Goal: Transaction & Acquisition: Purchase product/service

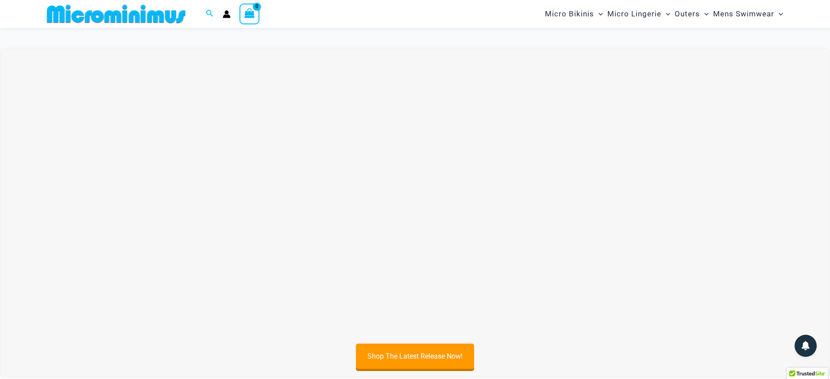
scroll to position [73, 0]
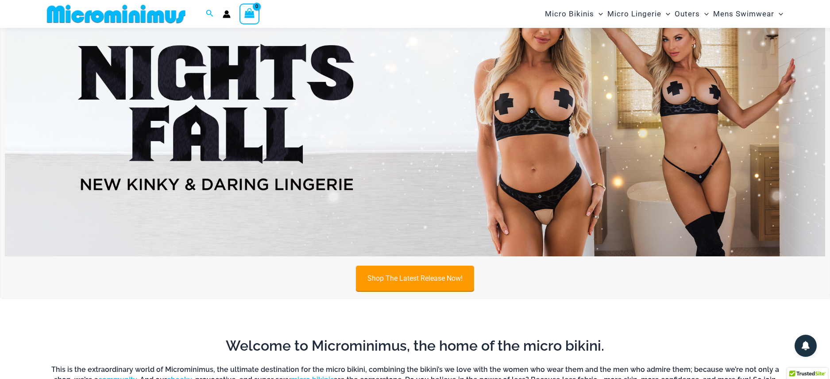
type input "**********"
click at [422, 272] on link "Shop The Latest Release Now!" at bounding box center [415, 278] width 118 height 25
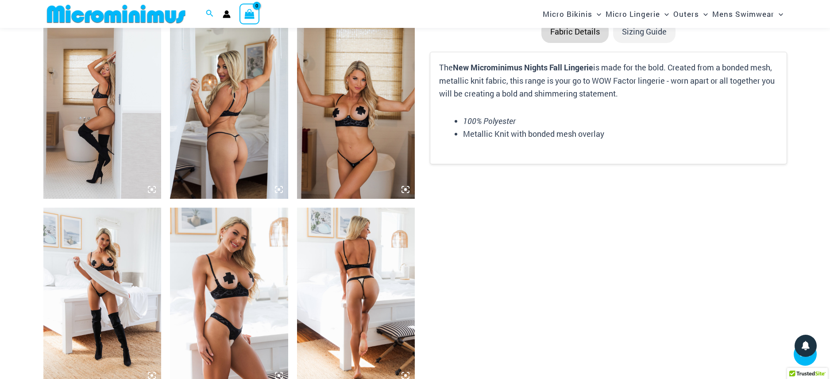
scroll to position [1184, 0]
type input "**********"
click at [365, 279] on img at bounding box center [356, 295] width 118 height 177
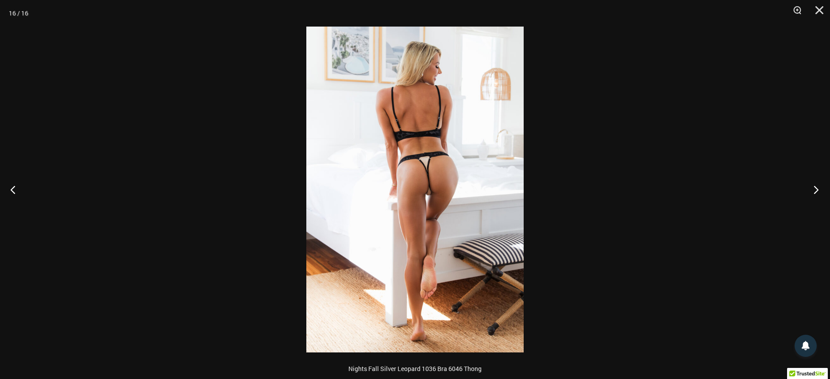
click at [814, 190] on button "Next" at bounding box center [813, 189] width 33 height 44
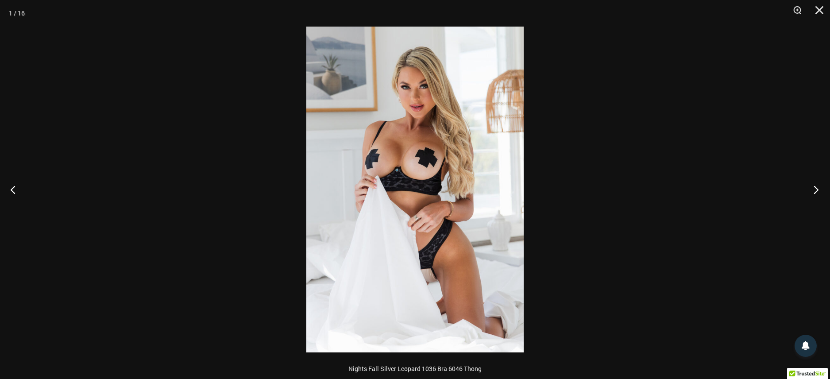
click at [814, 190] on button "Next" at bounding box center [813, 189] width 33 height 44
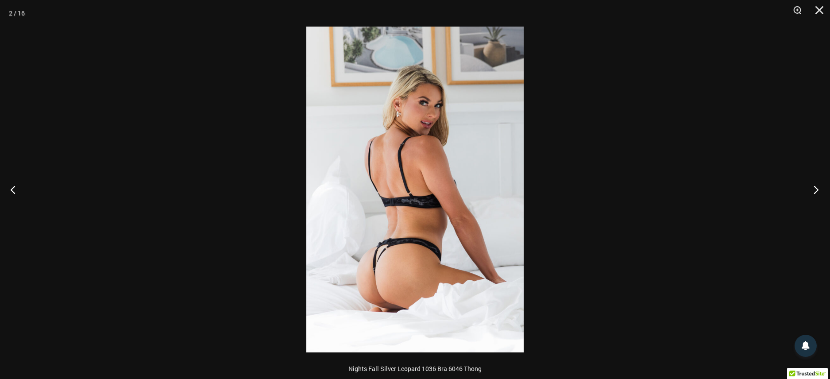
click at [814, 190] on button "Next" at bounding box center [813, 189] width 33 height 44
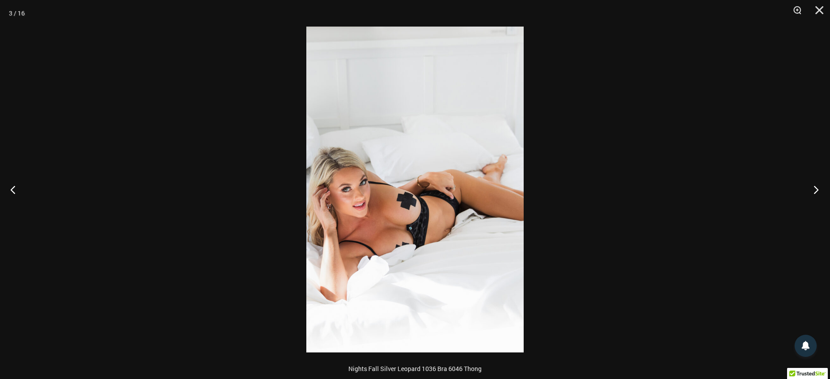
click at [814, 190] on button "Next" at bounding box center [813, 189] width 33 height 44
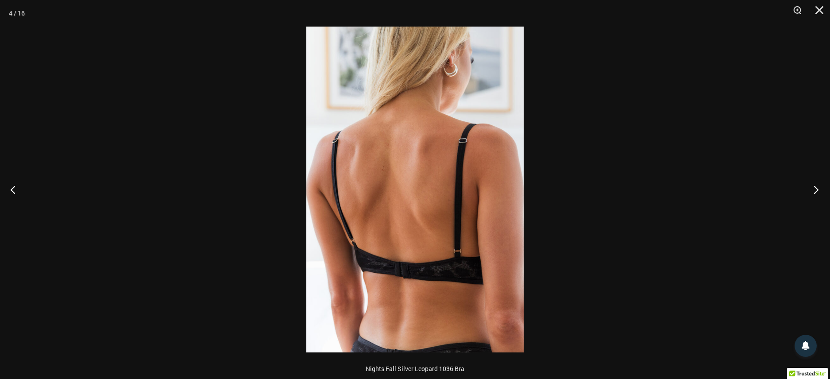
click at [816, 188] on button "Next" at bounding box center [813, 189] width 33 height 44
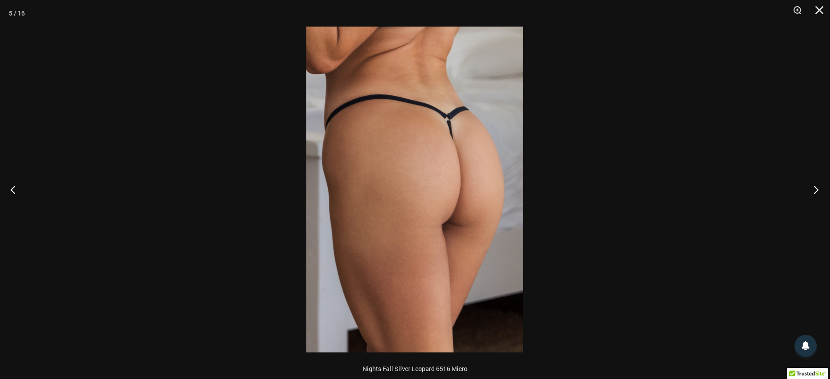
click at [816, 188] on button "Next" at bounding box center [813, 189] width 33 height 44
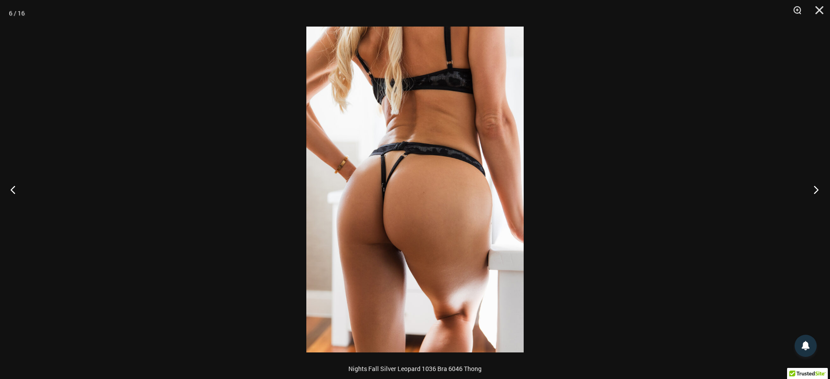
click at [816, 188] on button "Next" at bounding box center [813, 189] width 33 height 44
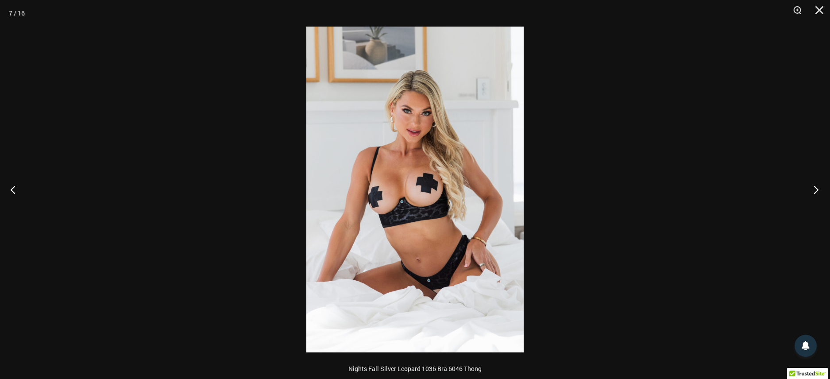
click at [816, 188] on button "Next" at bounding box center [813, 189] width 33 height 44
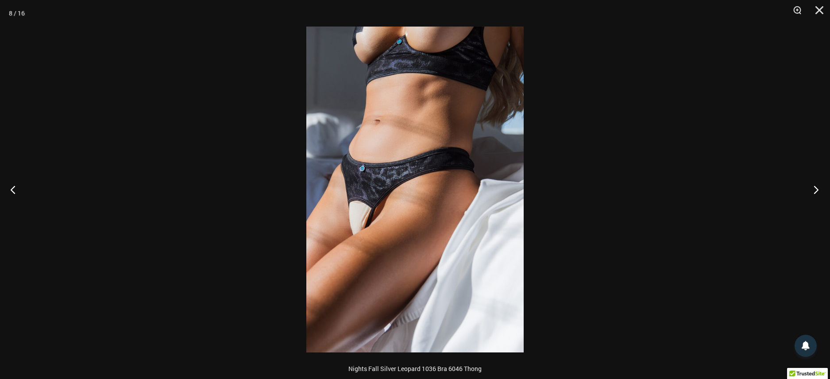
click at [812, 188] on button "Next" at bounding box center [813, 189] width 33 height 44
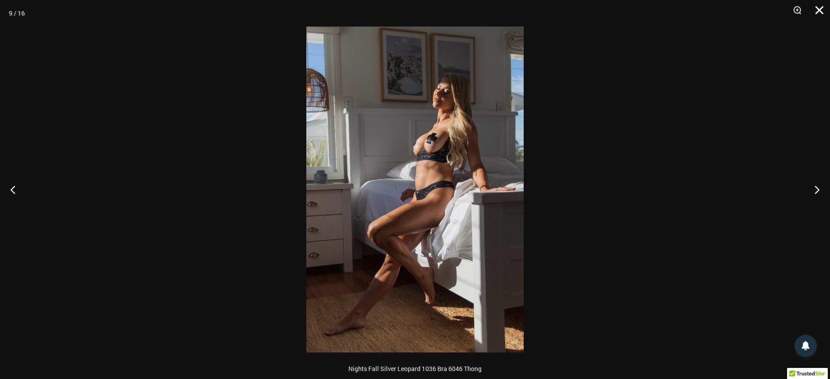
click at [817, 8] on button "Close" at bounding box center [817, 13] width 22 height 27
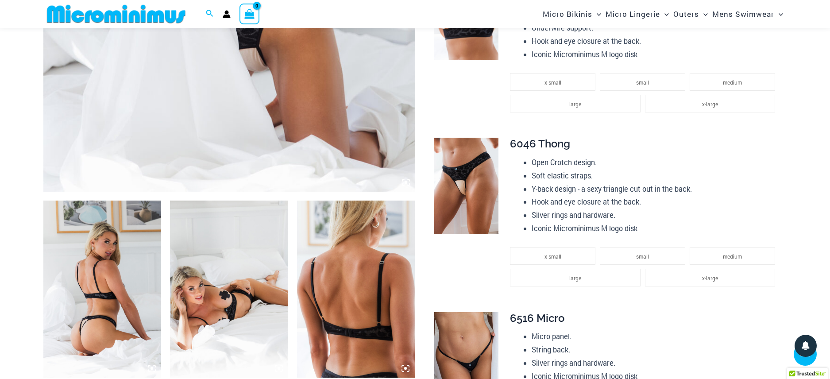
scroll to position [0, 0]
